Goal: Navigation & Orientation: Find specific page/section

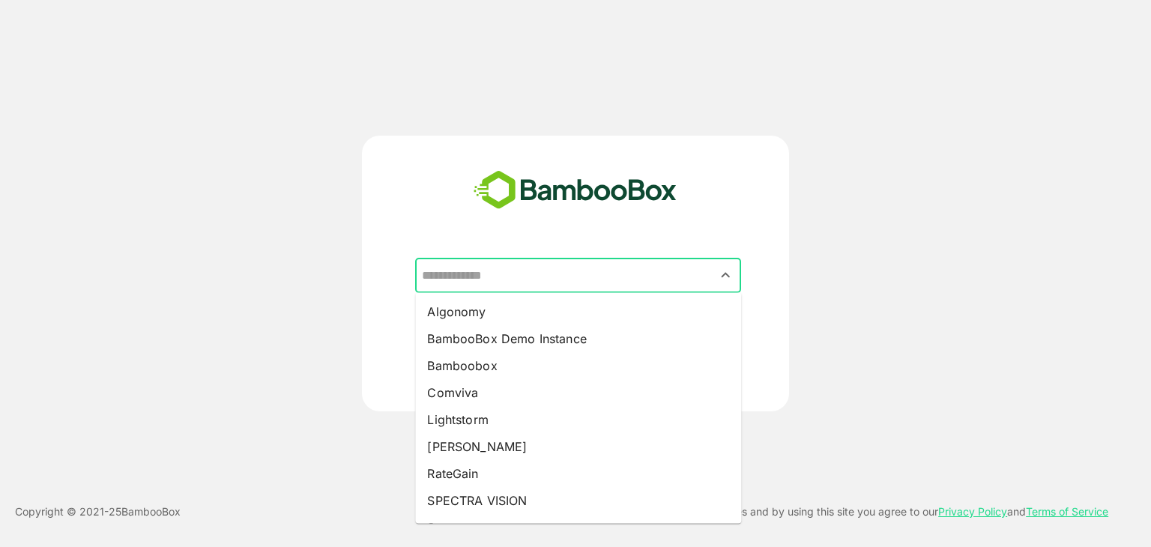
click at [528, 286] on input "text" at bounding box center [578, 276] width 320 height 28
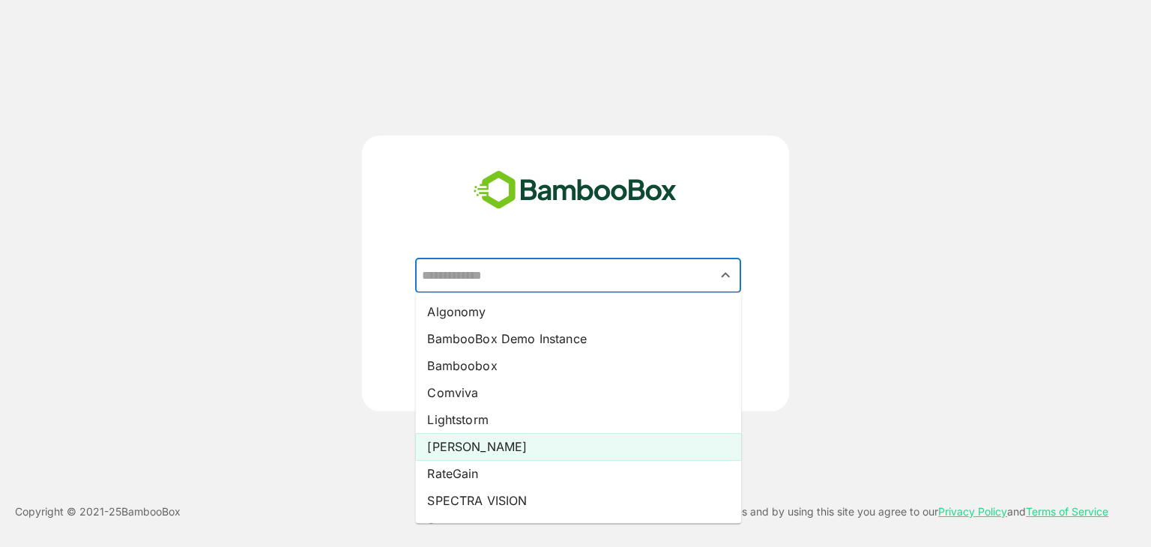
click at [490, 438] on li "[PERSON_NAME]" at bounding box center [578, 446] width 326 height 27
type input "*****"
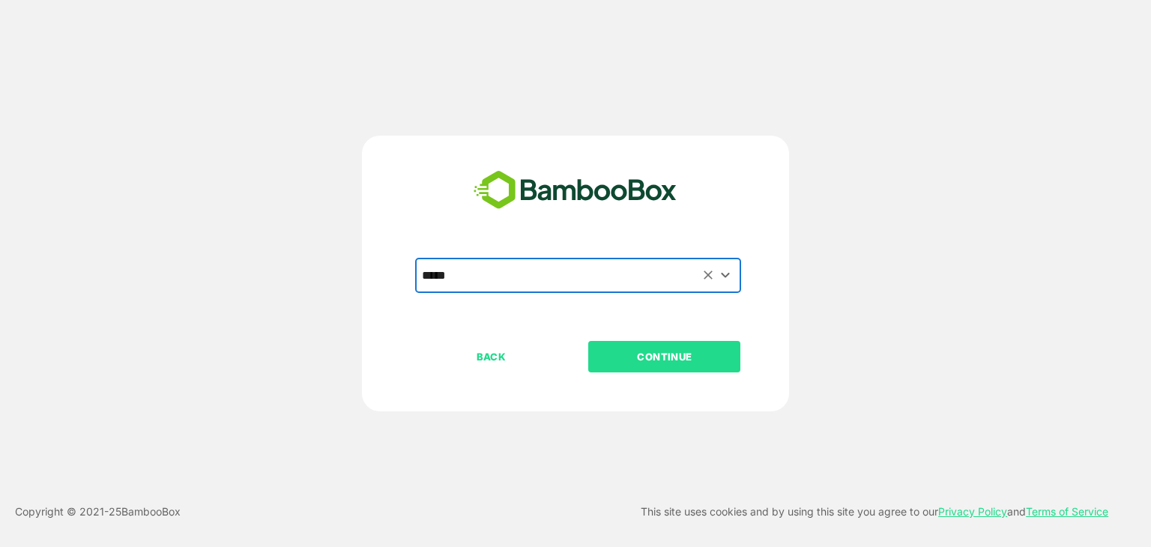
click at [695, 360] on p "CONTINUE" at bounding box center [665, 356] width 150 height 16
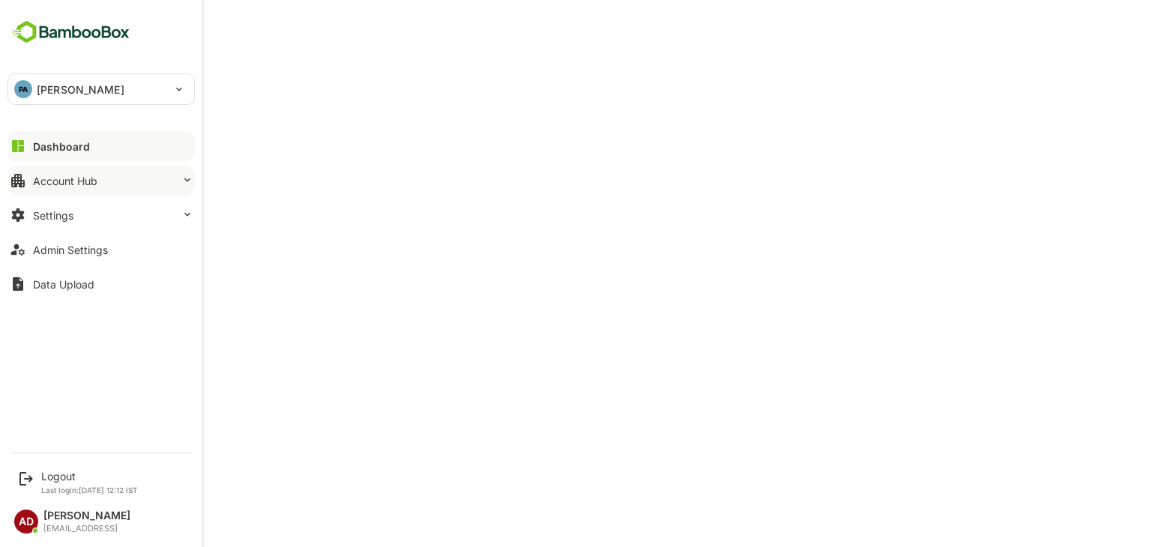
click at [33, 181] on div "Account Hub" at bounding box center [65, 181] width 64 height 13
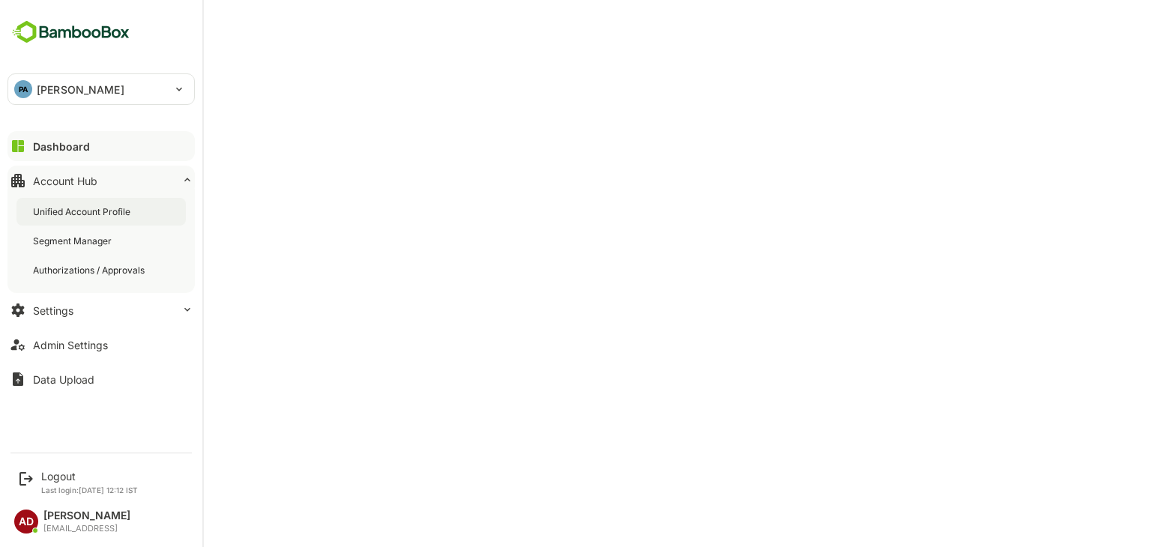
click at [64, 219] on div "Unified Account Profile" at bounding box center [100, 212] width 169 height 28
click at [57, 480] on div "Logout" at bounding box center [89, 476] width 97 height 13
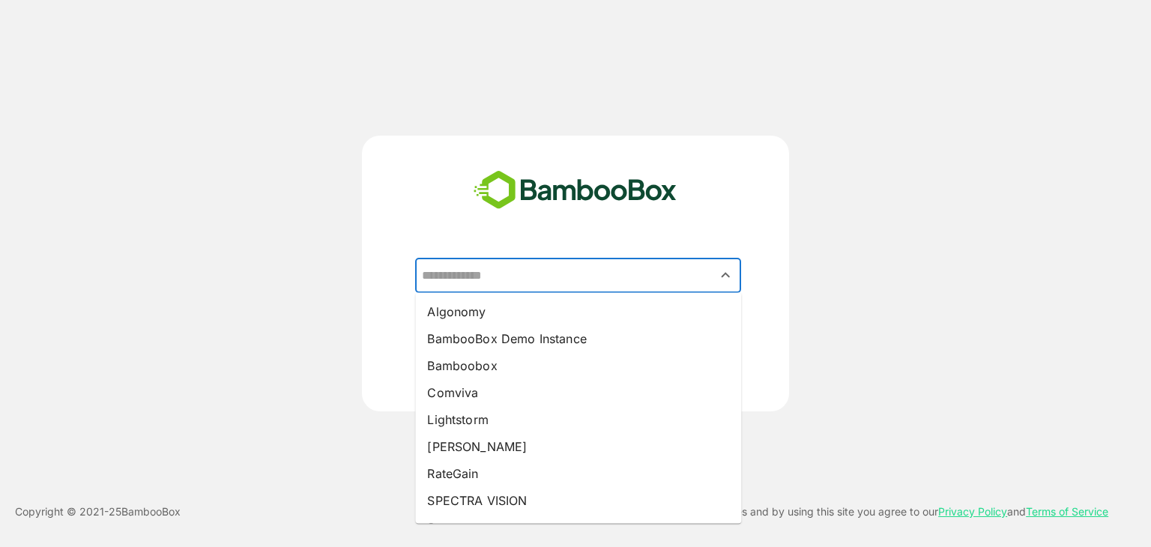
click at [522, 286] on input "text" at bounding box center [578, 276] width 320 height 28
click at [483, 399] on li "Comviva" at bounding box center [578, 392] width 326 height 27
type input "*******"
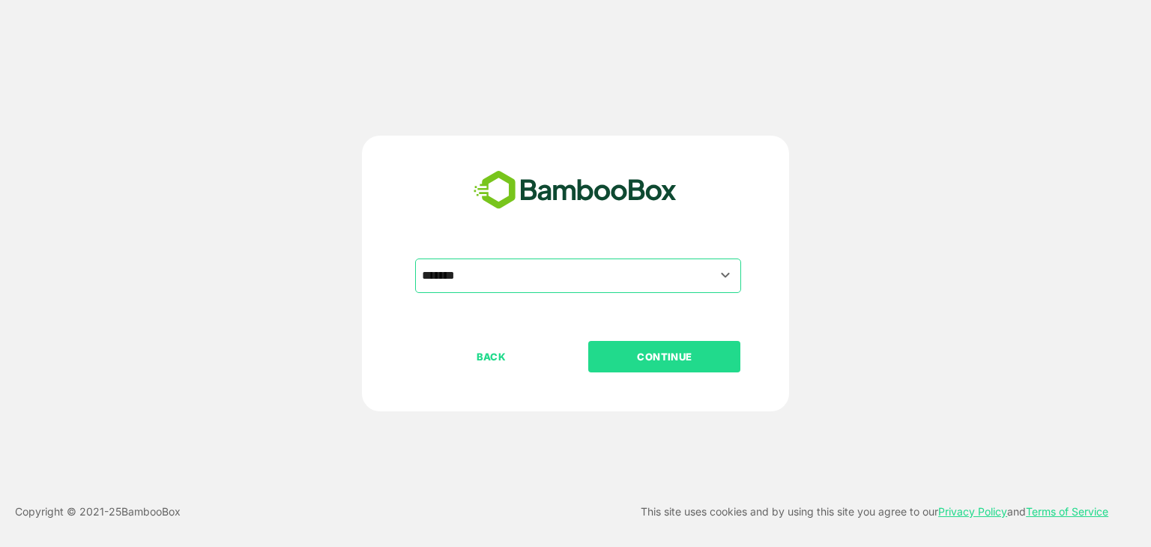
click at [695, 355] on p "CONTINUE" at bounding box center [665, 356] width 150 height 16
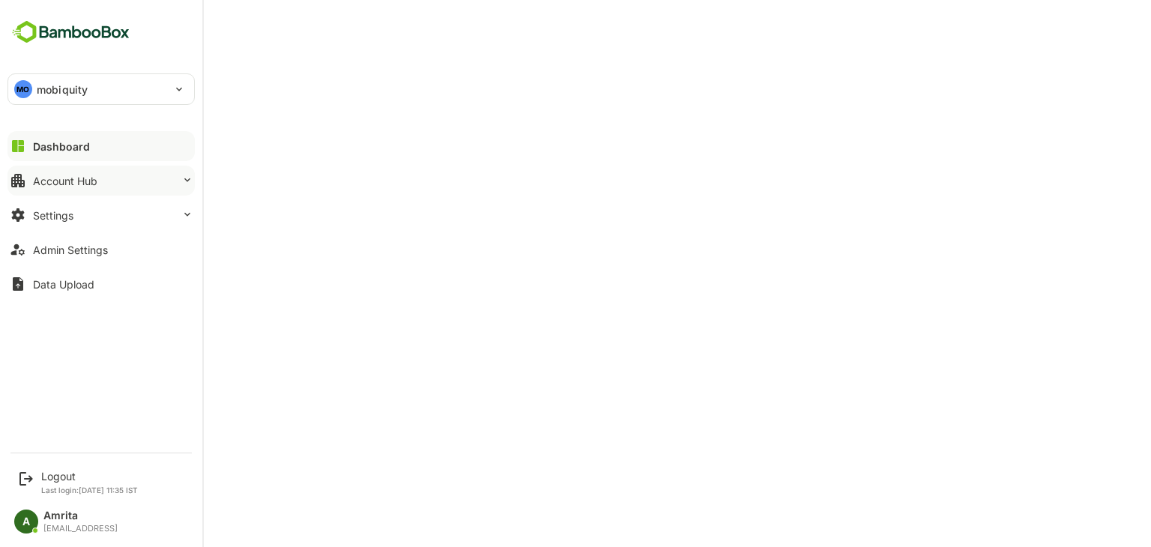
click at [48, 180] on div "Account Hub" at bounding box center [65, 181] width 64 height 13
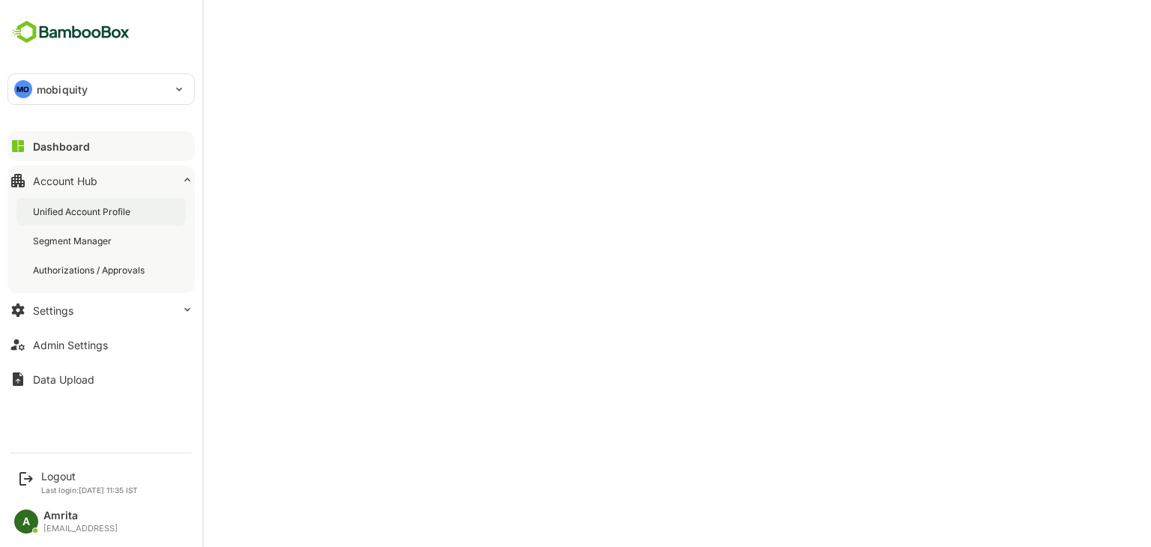
click at [84, 202] on div "Unified Account Profile" at bounding box center [100, 212] width 169 height 28
click at [70, 380] on div "Data Upload" at bounding box center [63, 379] width 61 height 13
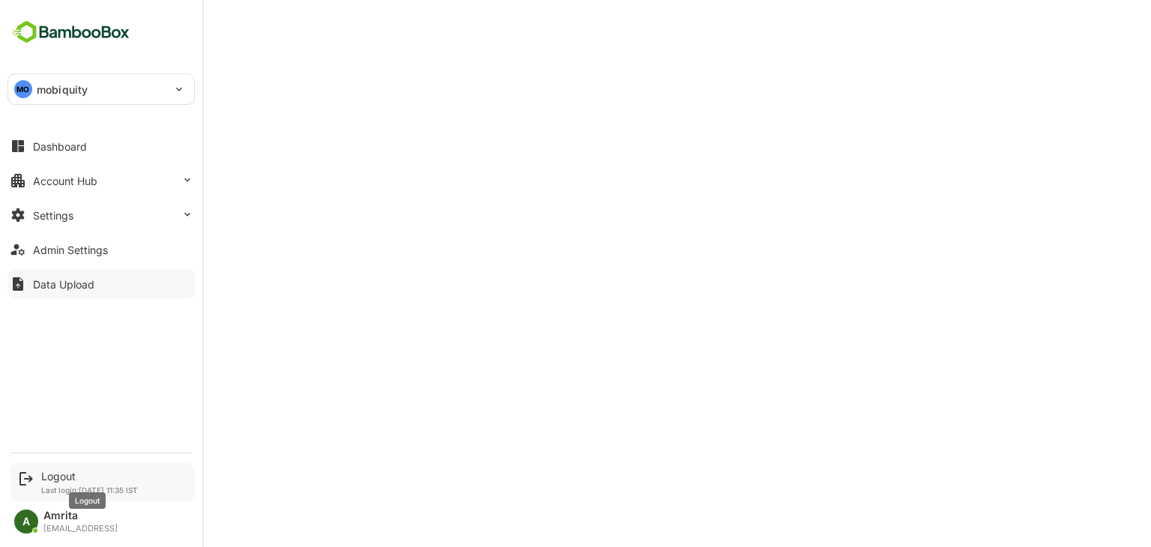
click at [54, 475] on div "Logout" at bounding box center [89, 476] width 97 height 13
